Goal: Task Accomplishment & Management: Manage account settings

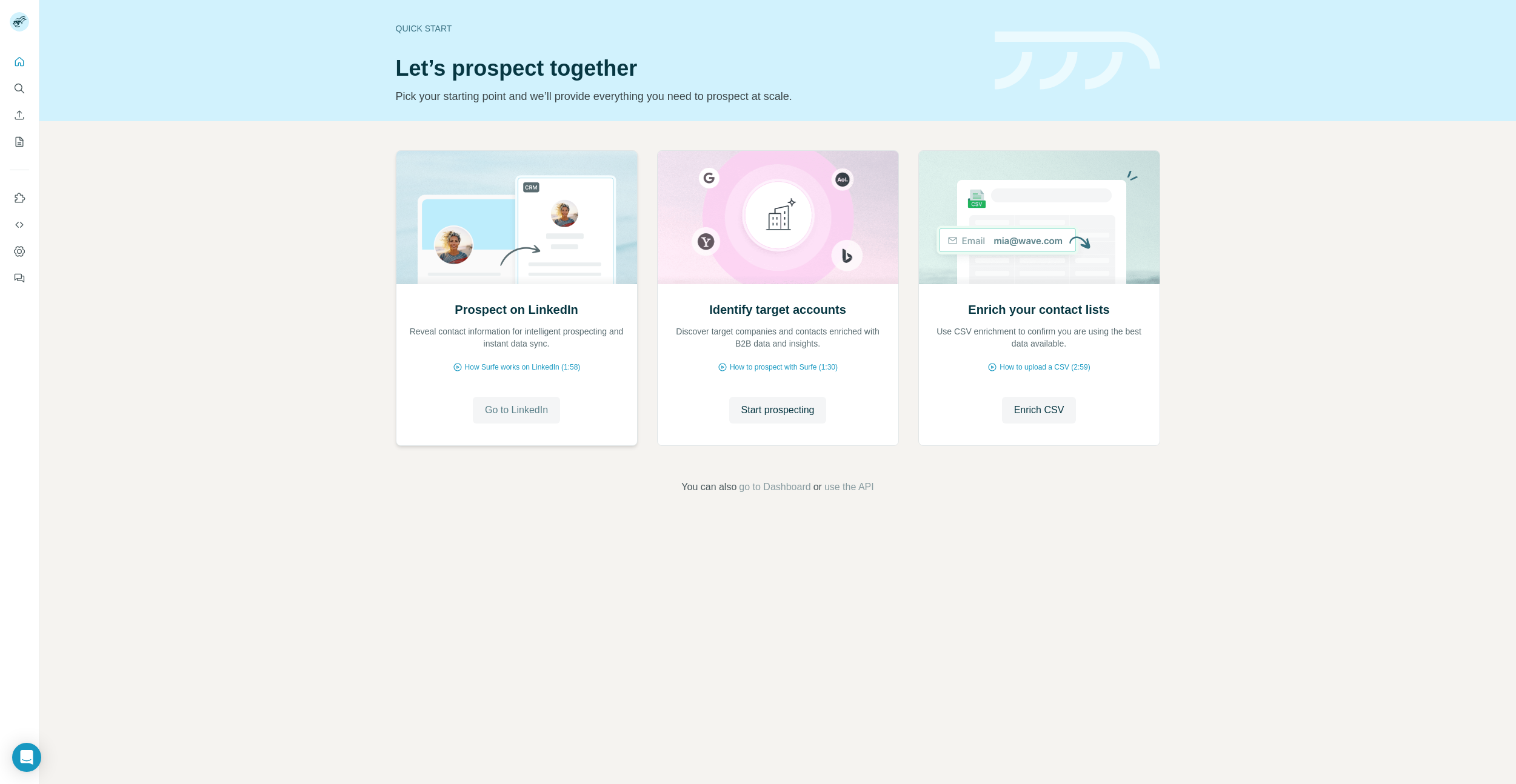
click at [525, 410] on span "Go to LinkedIn" at bounding box center [516, 410] width 63 height 15
click at [17, 254] on icon "Dashboard" at bounding box center [19, 251] width 12 height 12
click at [795, 486] on span "go to Dashboard" at bounding box center [775, 487] width 71 height 15
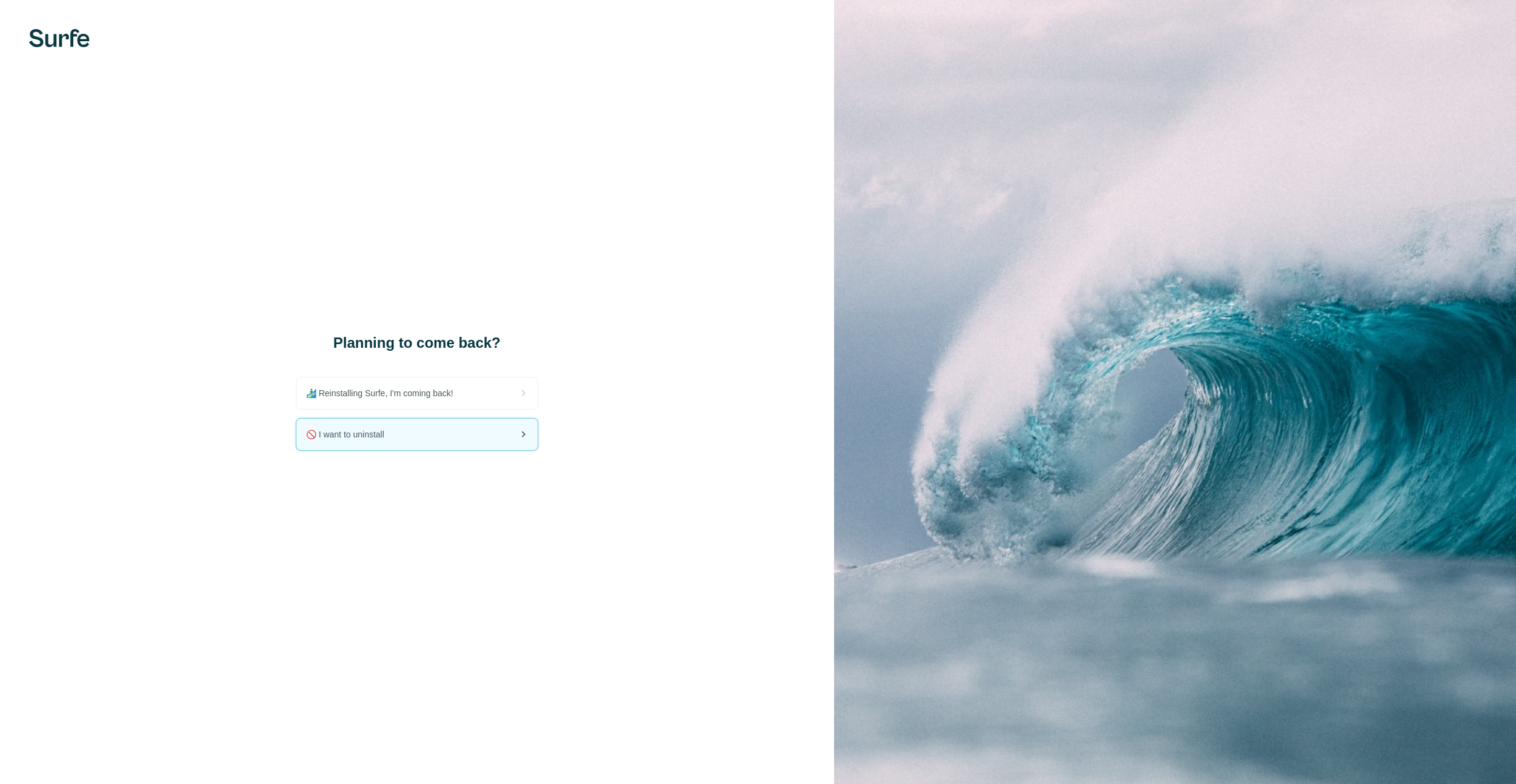
click at [464, 440] on div "🚫 I want to uninstall" at bounding box center [417, 434] width 241 height 31
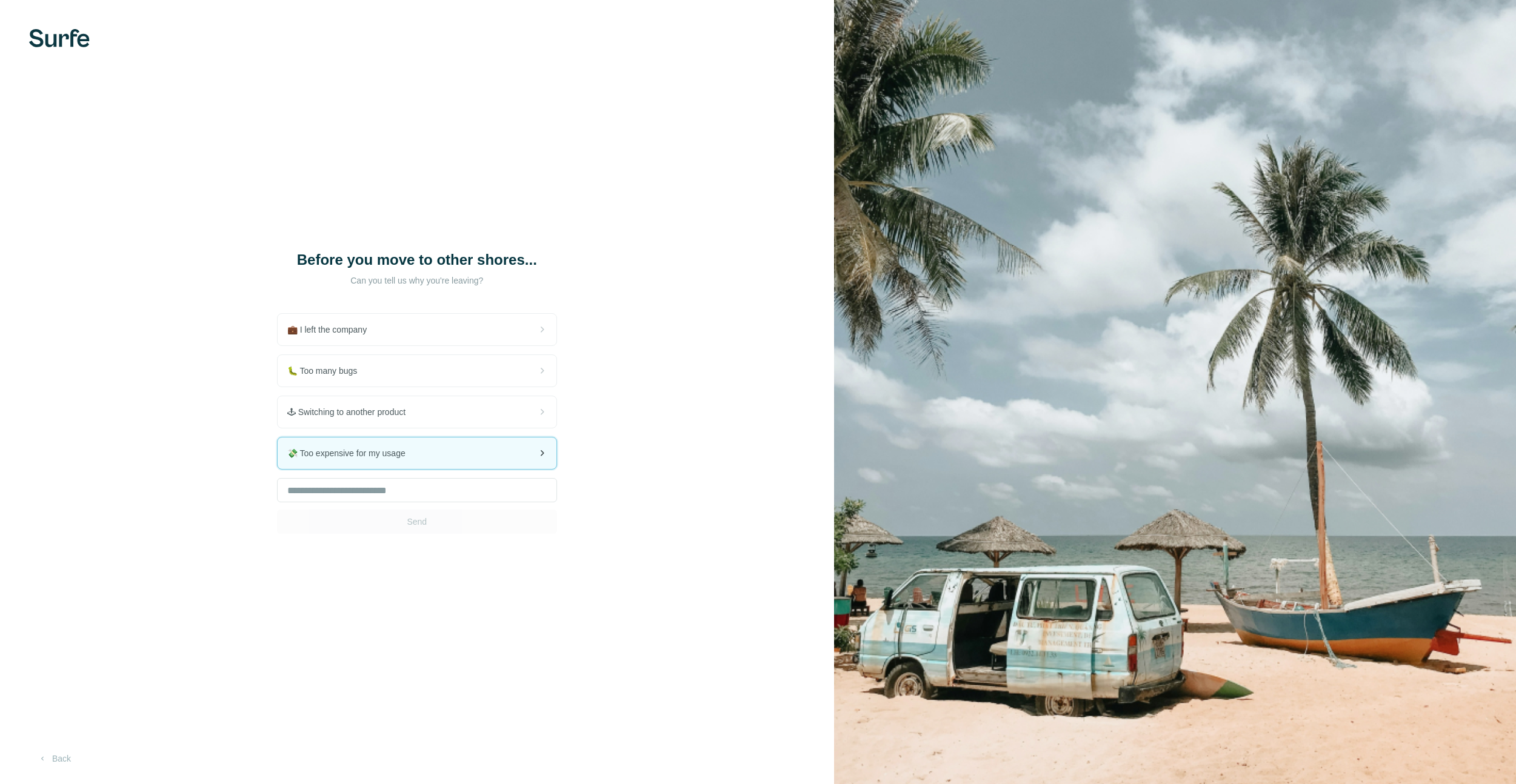
click at [473, 463] on div "💸 Too expensive for my usage" at bounding box center [417, 453] width 278 height 31
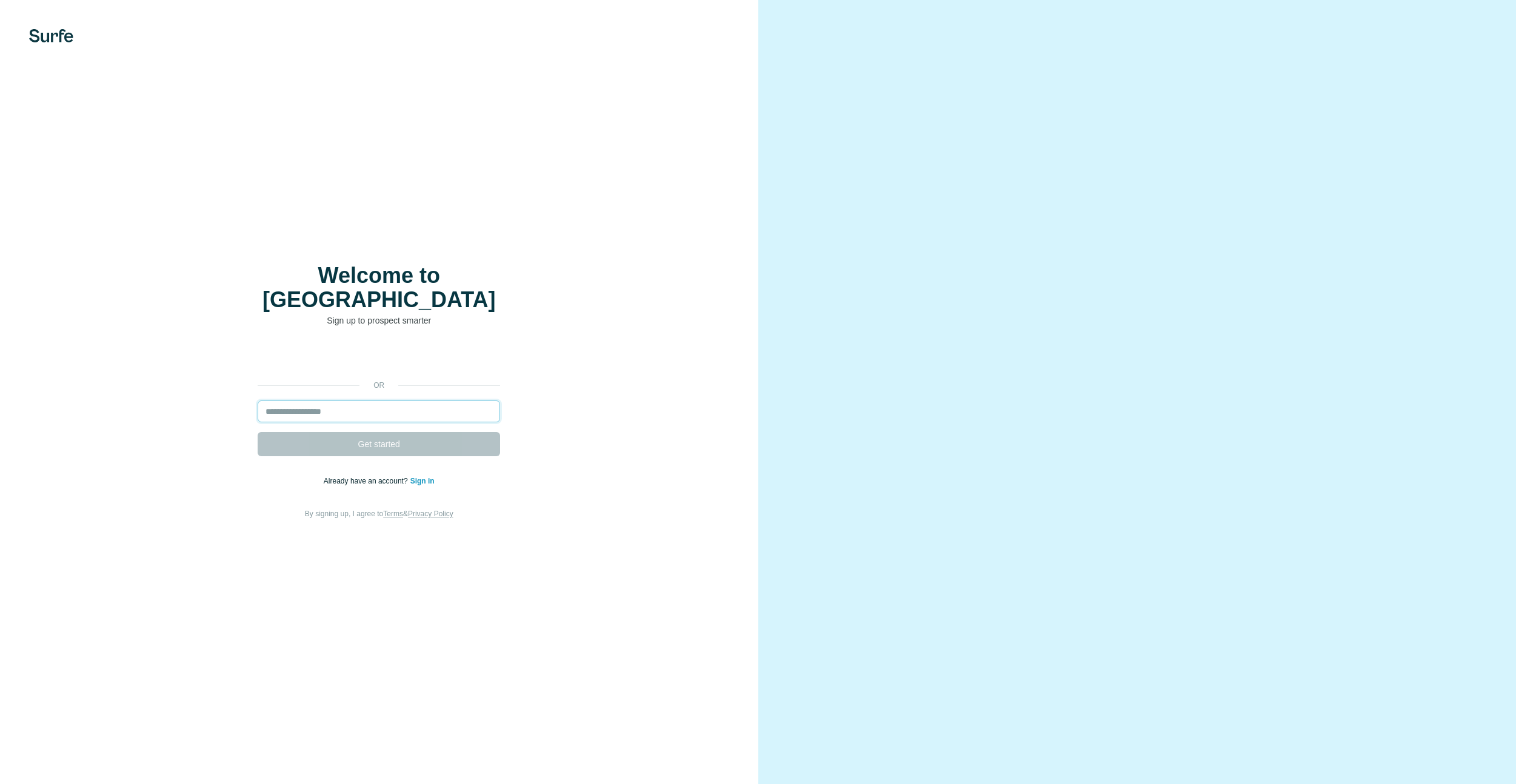
click at [386, 400] on input "email" at bounding box center [379, 411] width 243 height 22
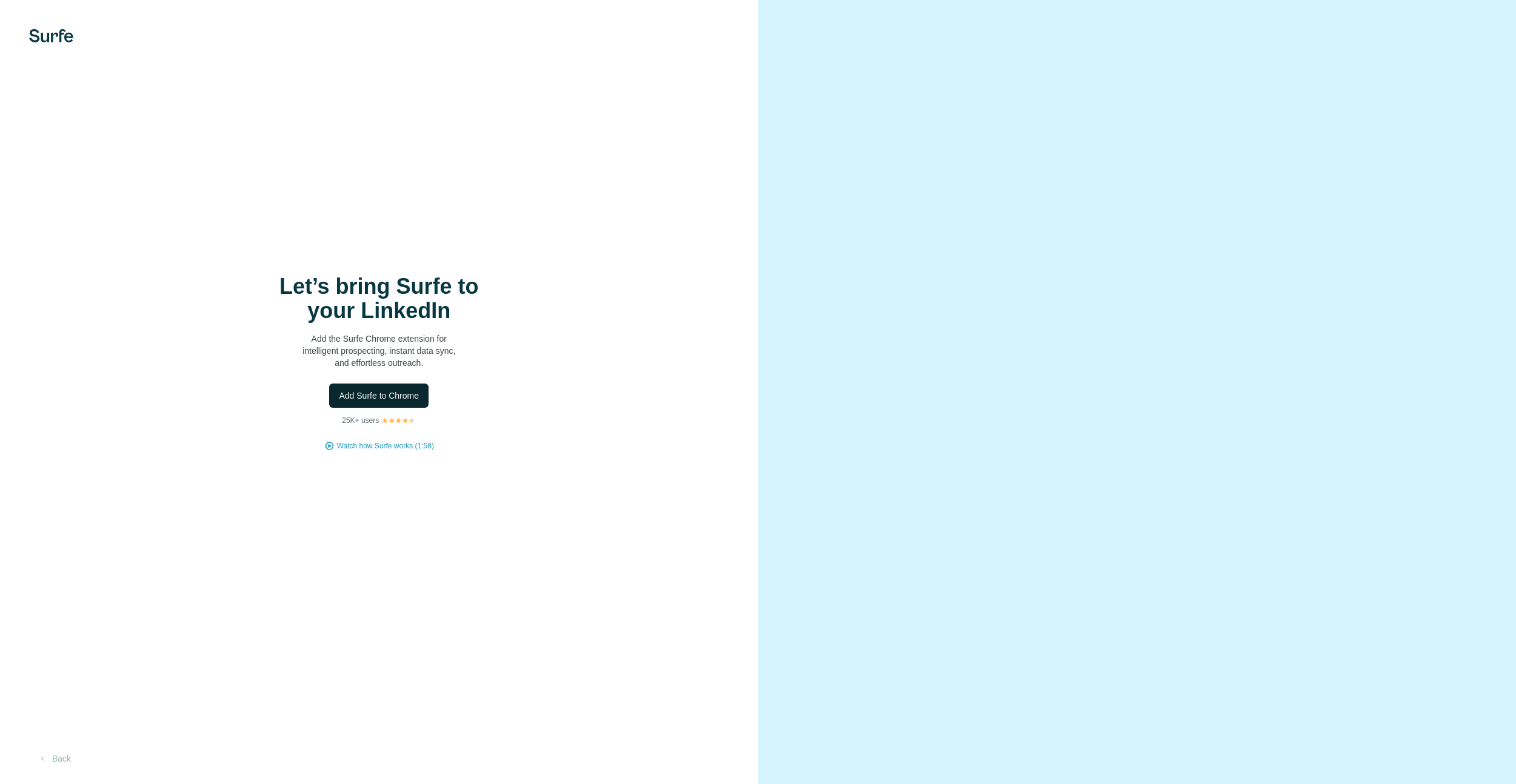
click at [379, 396] on span "Add Surfe to Chrome" at bounding box center [379, 396] width 80 height 12
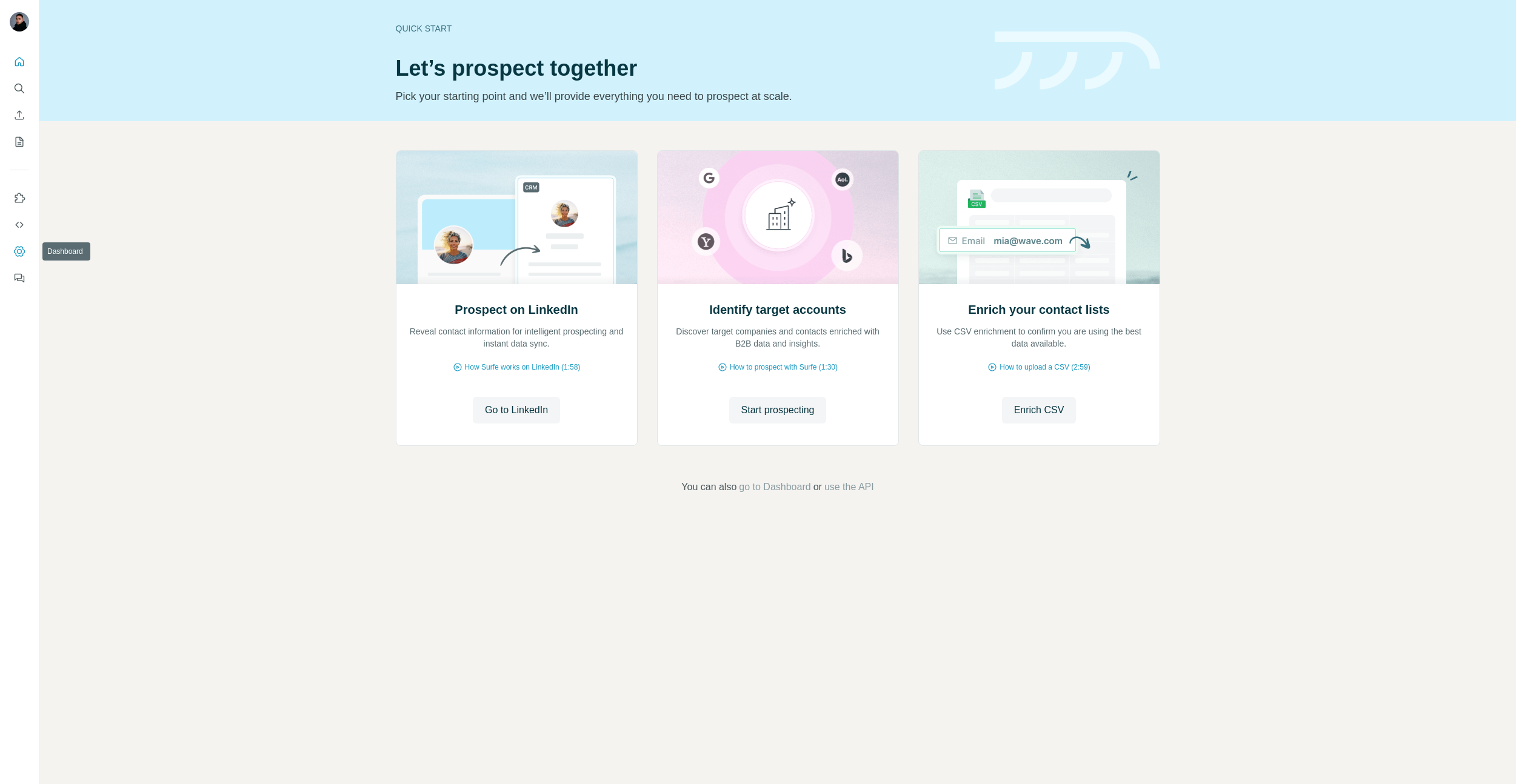
click at [23, 250] on icon "Dashboard" at bounding box center [19, 251] width 11 height 10
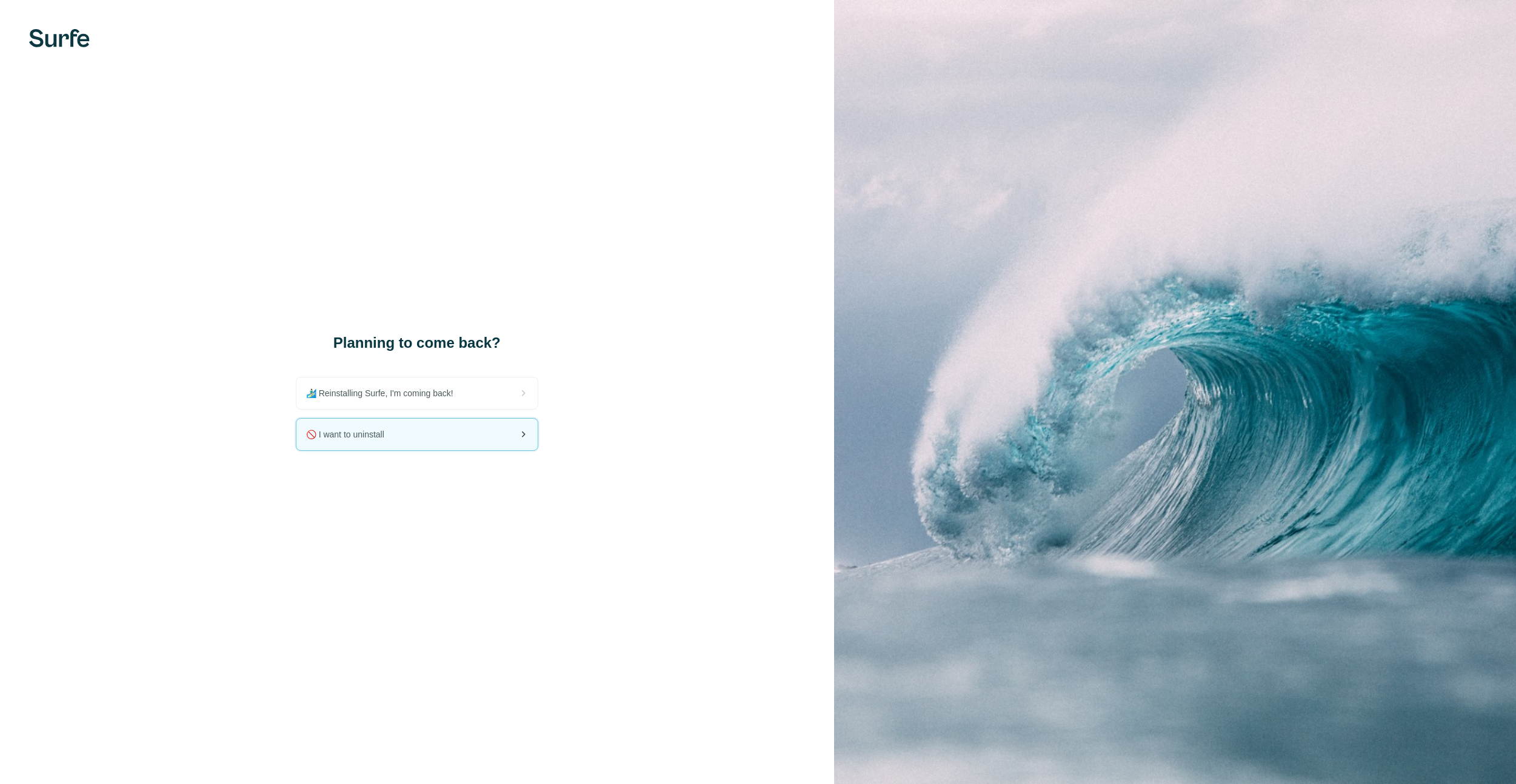
click at [389, 437] on span "🚫 I want to uninstall" at bounding box center [350, 435] width 88 height 12
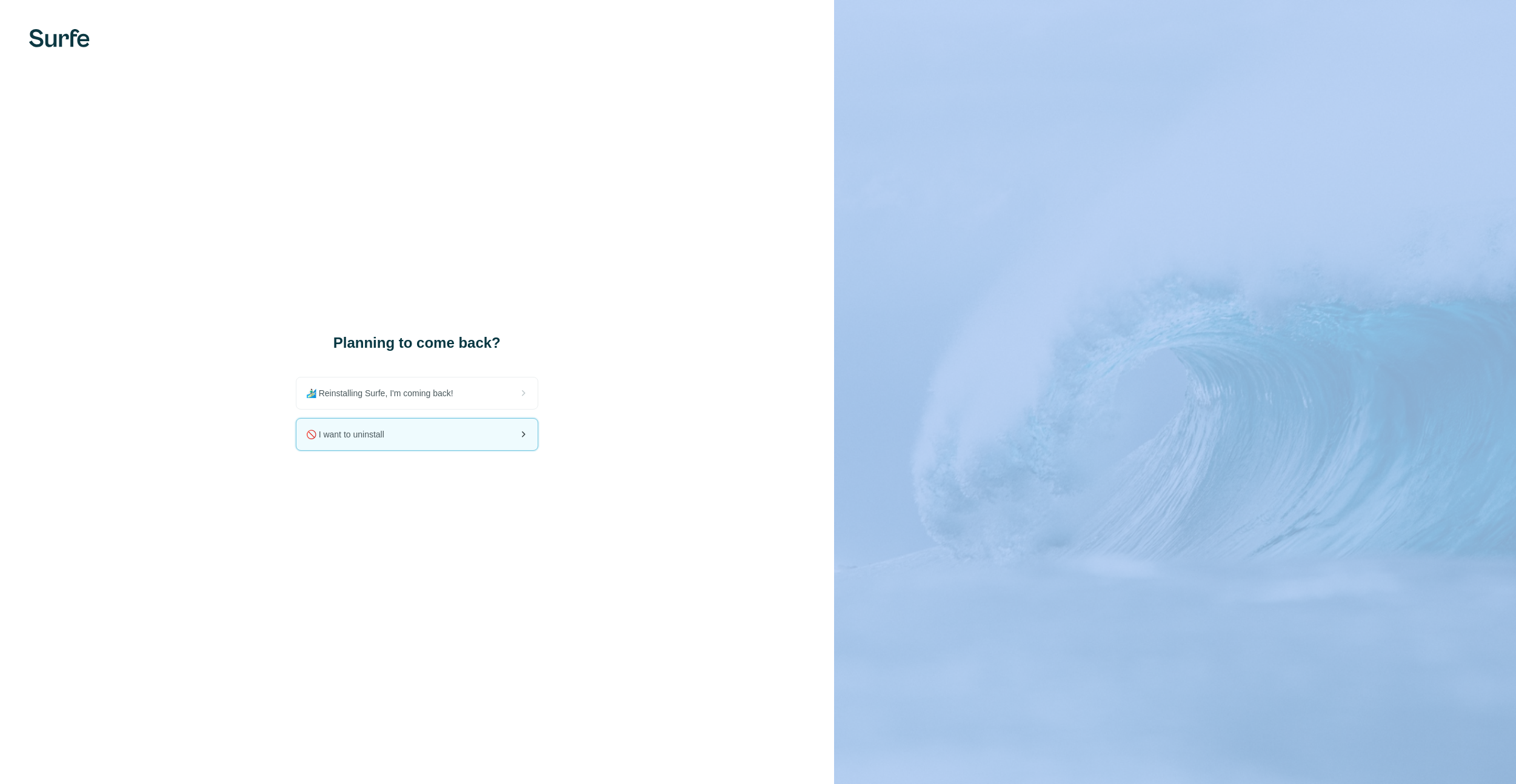
click at [389, 437] on span "🚫 I want to uninstall" at bounding box center [350, 435] width 88 height 12
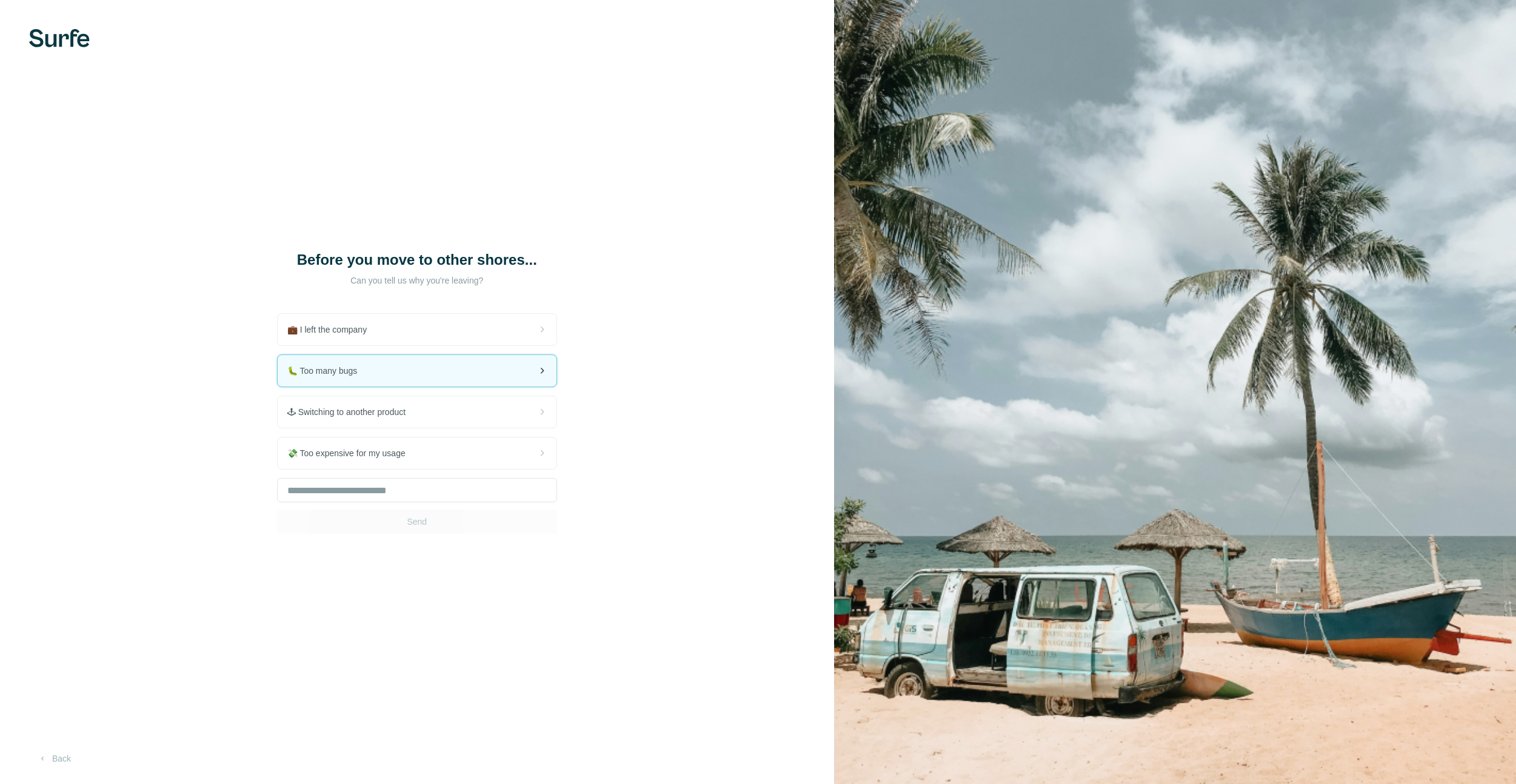
click at [371, 366] on div "🐛 Too many bugs" at bounding box center [417, 371] width 278 height 31
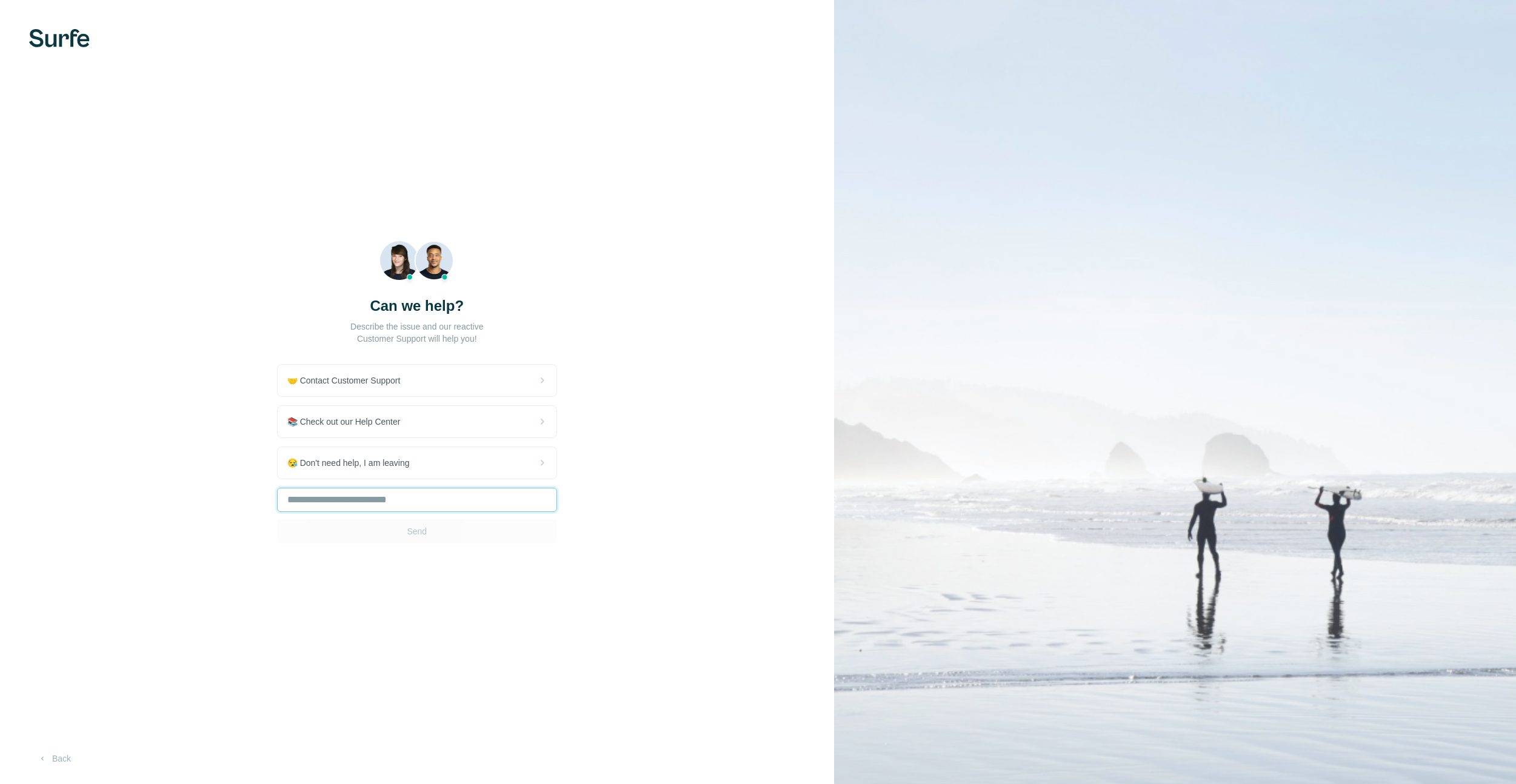
click at [429, 506] on input "text" at bounding box center [417, 500] width 280 height 24
type input "*"
click at [428, 534] on button "Send" at bounding box center [417, 532] width 280 height 24
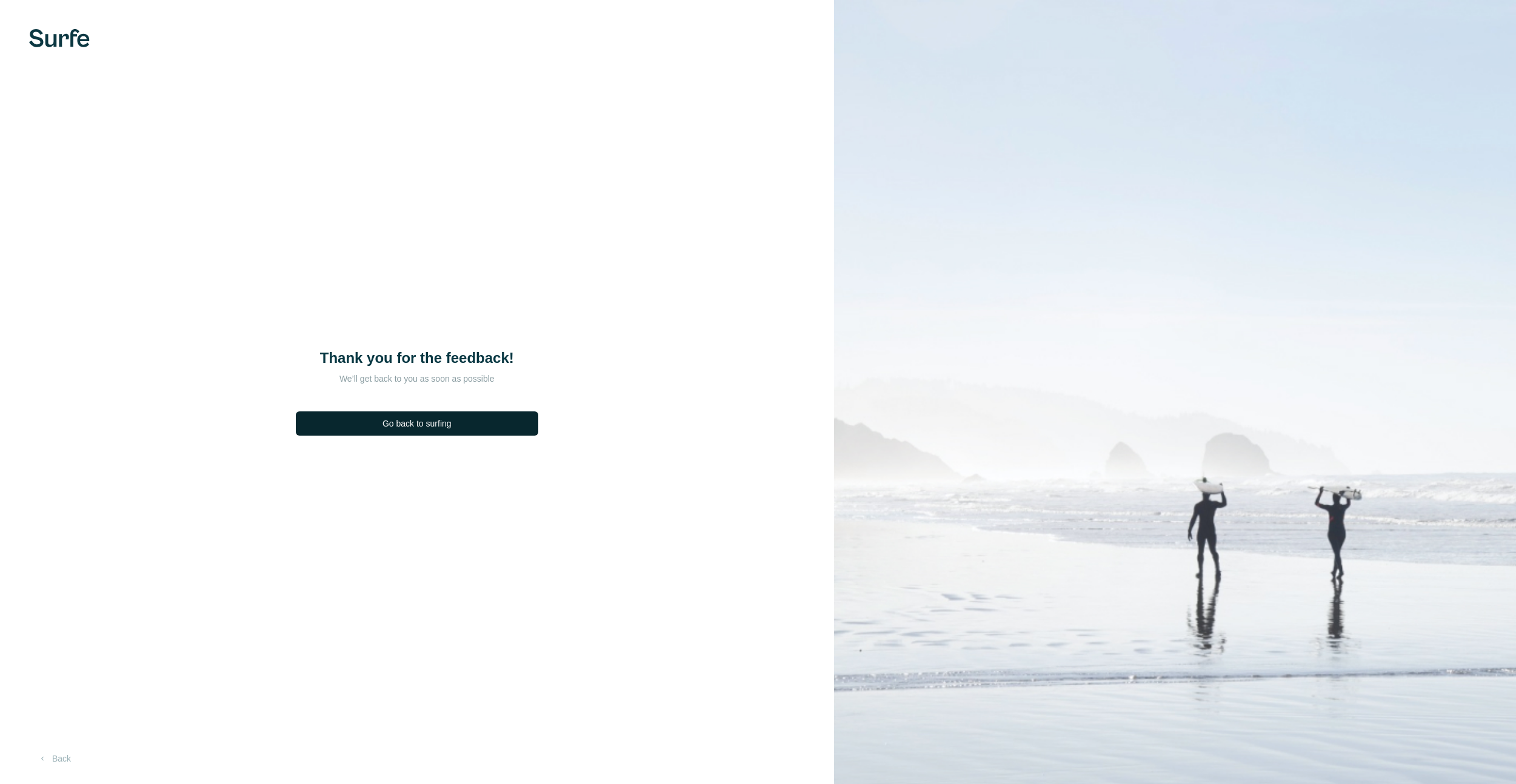
click at [460, 428] on button "Go back to surfing" at bounding box center [417, 424] width 243 height 24
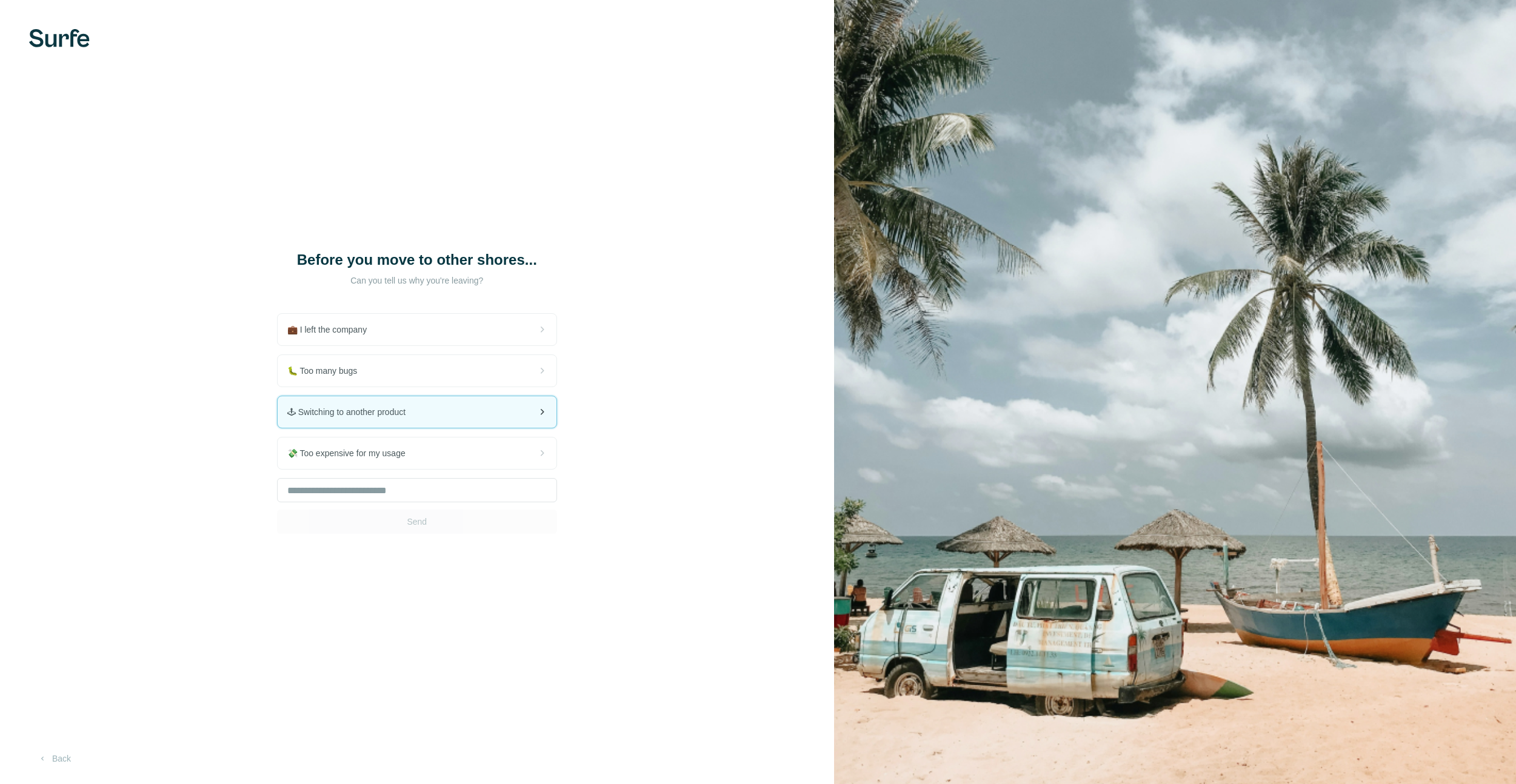
click at [414, 414] on span "🕹 Switching to another product" at bounding box center [351, 412] width 128 height 12
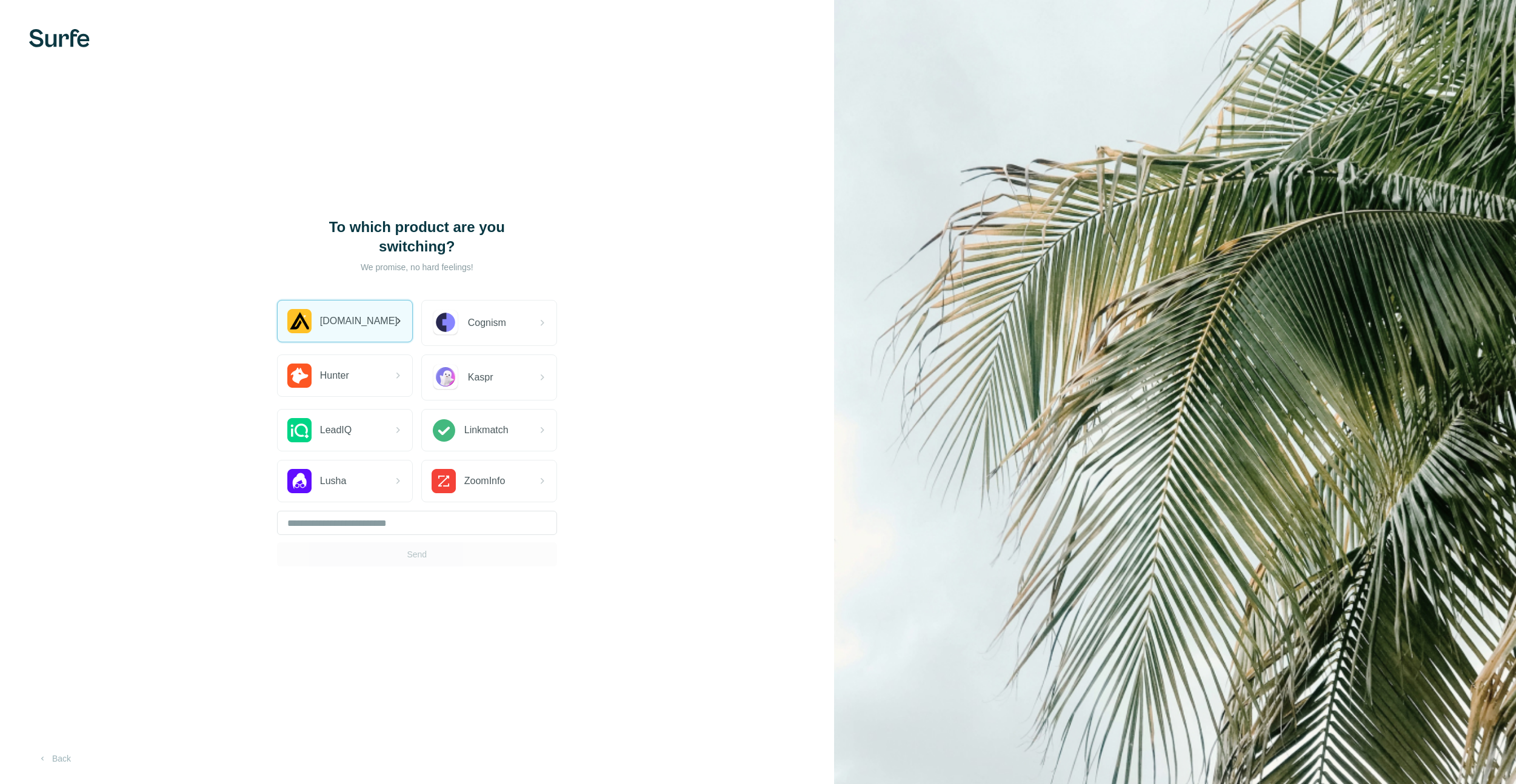
click at [370, 337] on div "Apollo.io" at bounding box center [345, 321] width 135 height 41
